Goal: Task Accomplishment & Management: Manage account settings

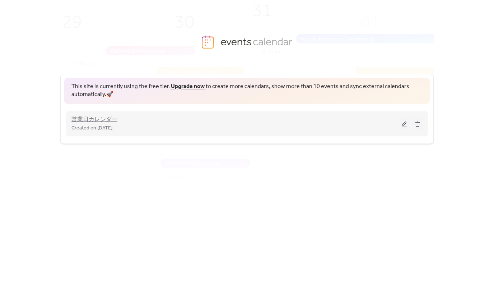
click at [103, 121] on span "営業日カレンダー" at bounding box center [94, 119] width 46 height 9
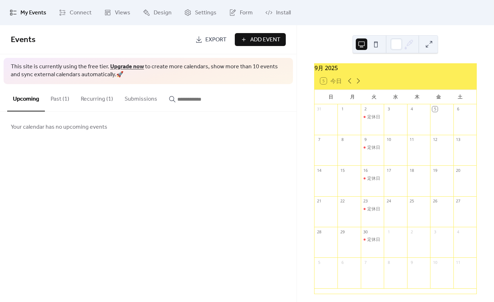
click at [272, 39] on span "Add Event" at bounding box center [265, 40] width 30 height 9
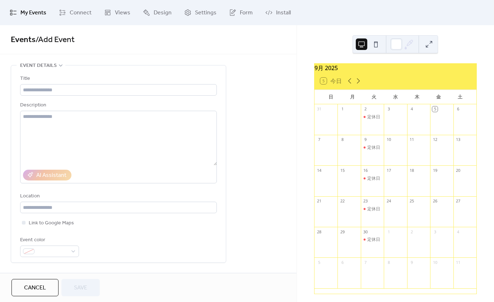
click at [133, 46] on span "Events / Add Event" at bounding box center [148, 40] width 275 height 14
click at [37, 13] on span "My Events" at bounding box center [33, 13] width 26 height 9
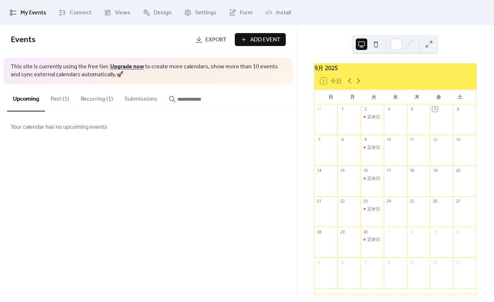
click at [62, 97] on button "Past (1)" at bounding box center [60, 97] width 30 height 27
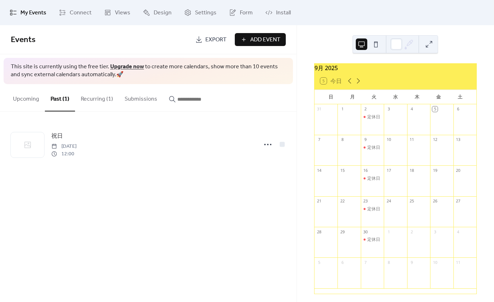
click at [89, 98] on button "Recurring (1)" at bounding box center [97, 97] width 44 height 27
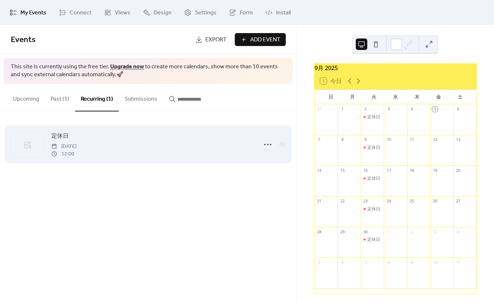
click at [69, 148] on span "[DATE]" at bounding box center [63, 147] width 25 height 8
click at [29, 146] on icon at bounding box center [27, 144] width 9 height 9
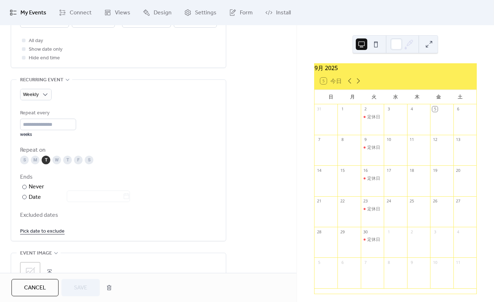
scroll to position [284, 0]
click at [47, 160] on div "T" at bounding box center [46, 161] width 9 height 9
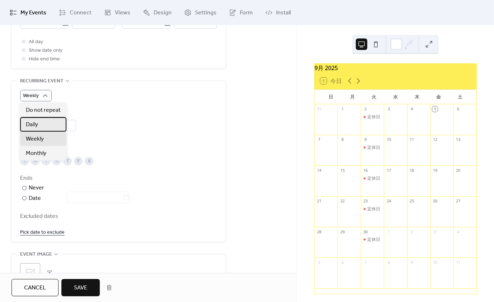
click at [34, 123] on span "Daily" at bounding box center [32, 124] width 12 height 9
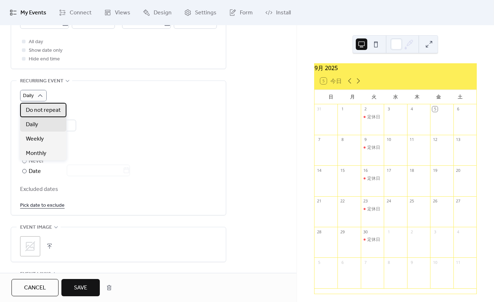
click at [40, 110] on span "Do not repeat" at bounding box center [43, 110] width 35 height 9
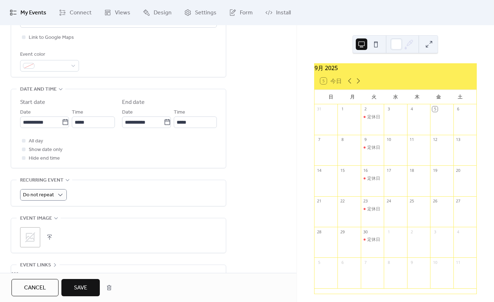
scroll to position [185, 0]
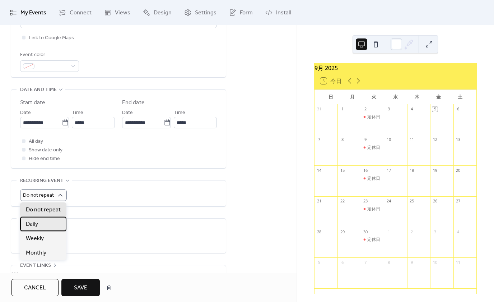
click at [29, 226] on span "Daily" at bounding box center [32, 224] width 12 height 9
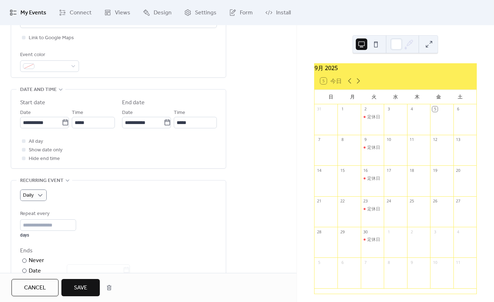
scroll to position [185, 0]
click at [24, 141] on div at bounding box center [24, 141] width 4 height 4
click at [24, 141] on icon at bounding box center [24, 140] width 2 height 2
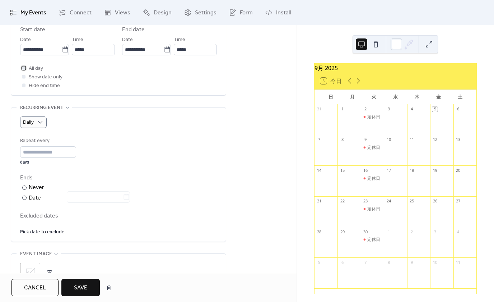
scroll to position [258, 0]
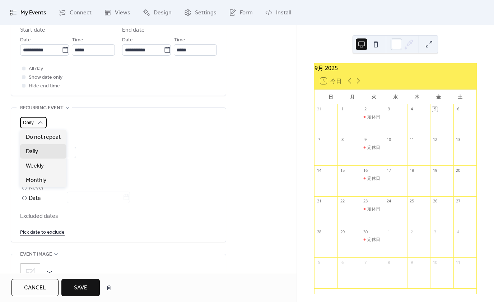
click at [40, 121] on icon at bounding box center [40, 122] width 7 height 7
click at [82, 127] on div "Daily" at bounding box center [118, 122] width 197 height 11
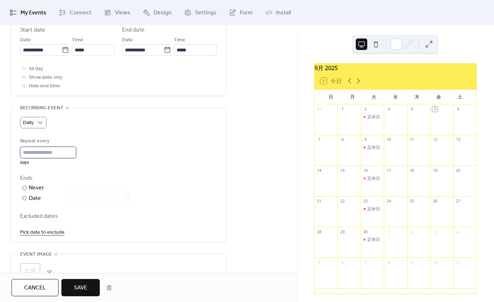
click at [52, 153] on input "*" at bounding box center [48, 152] width 56 height 11
click at [76, 154] on input "*" at bounding box center [48, 152] width 56 height 11
click at [75, 149] on input "*" at bounding box center [48, 152] width 56 height 11
type input "*"
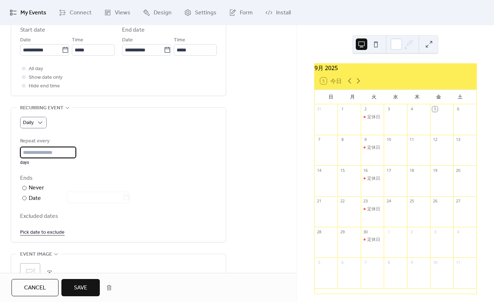
click at [75, 156] on input "*" at bounding box center [48, 152] width 56 height 11
click at [76, 169] on div "Repeat every * days Ends ​ Never ​ Date Excluded dates Pick date to exclude" at bounding box center [118, 186] width 197 height 99
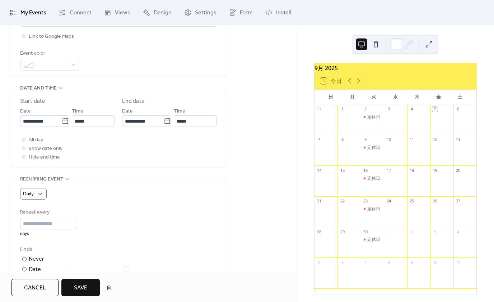
scroll to position [186, 0]
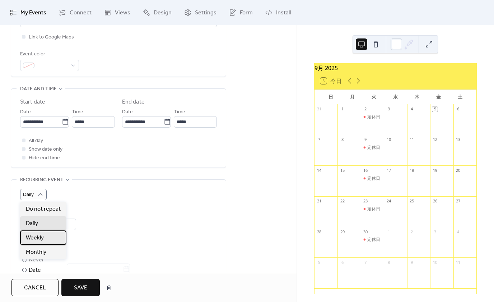
click at [34, 235] on span "Weekly" at bounding box center [35, 237] width 18 height 9
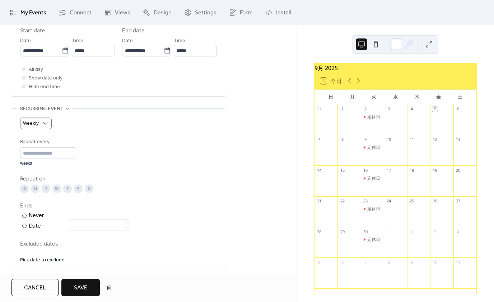
scroll to position [257, 0]
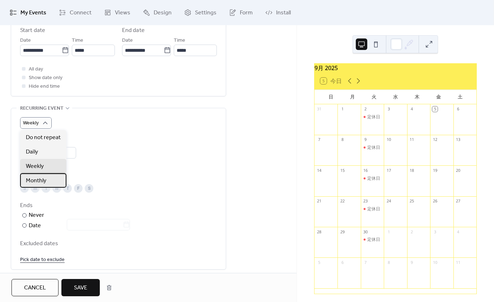
click at [37, 179] on span "Monthly" at bounding box center [36, 180] width 20 height 9
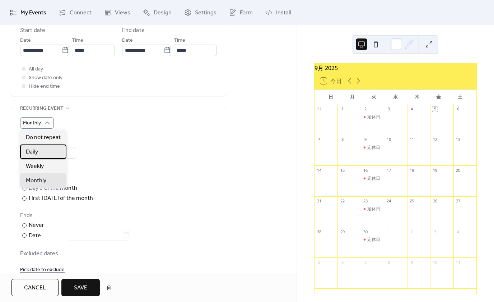
click at [33, 150] on span "Daily" at bounding box center [32, 152] width 12 height 9
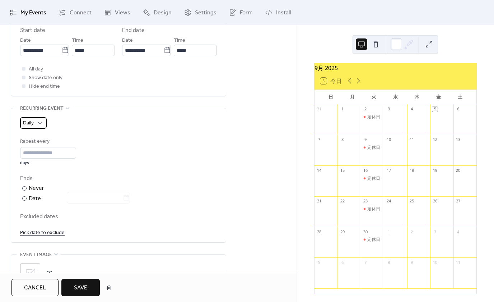
click at [44, 119] on div "Daily" at bounding box center [33, 122] width 27 height 11
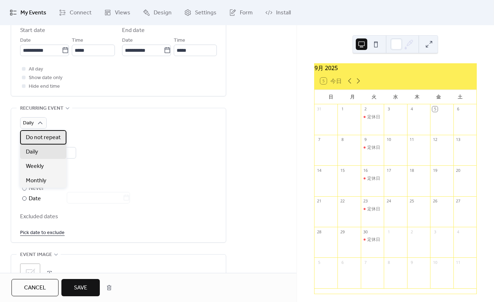
click at [41, 136] on span "Do not repeat" at bounding box center [43, 137] width 35 height 9
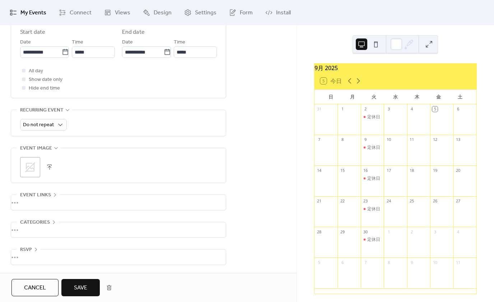
scroll to position [257, 0]
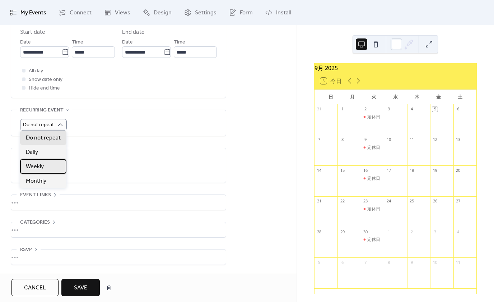
click at [40, 167] on span "Weekly" at bounding box center [35, 166] width 18 height 9
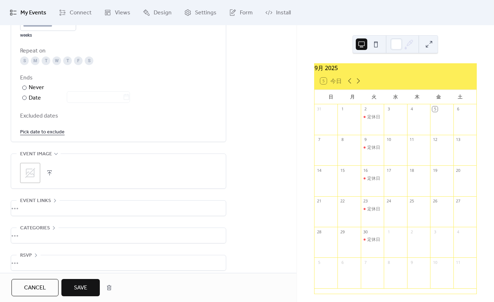
scroll to position [392, 0]
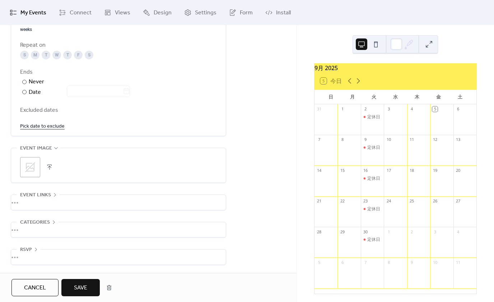
click at [44, 289] on span "Cancel" at bounding box center [35, 287] width 22 height 9
